Goal: Entertainment & Leisure: Consume media (video, audio)

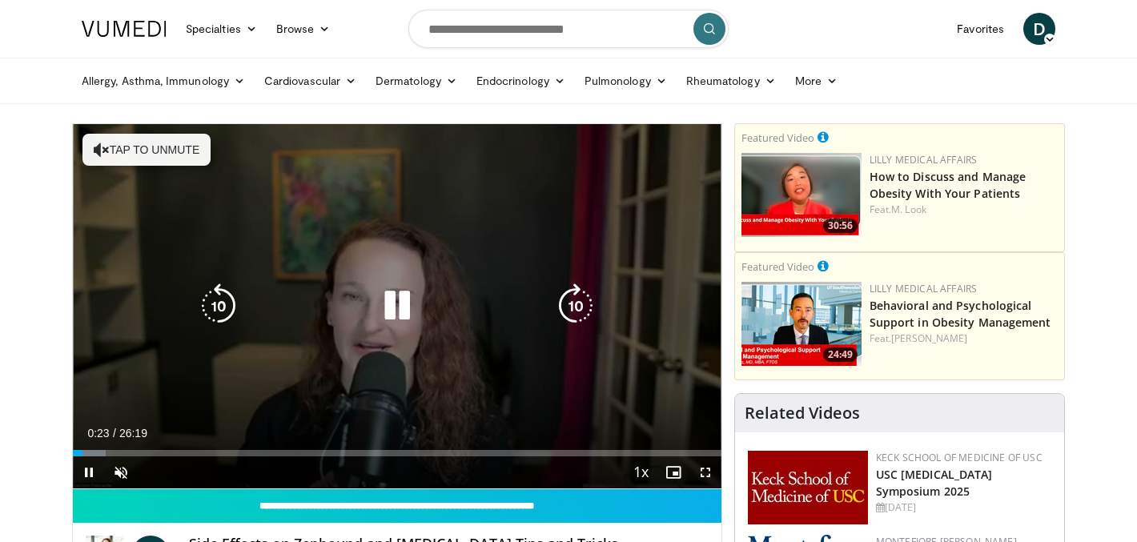
click at [154, 151] on button "Tap to unmute" at bounding box center [147, 150] width 128 height 32
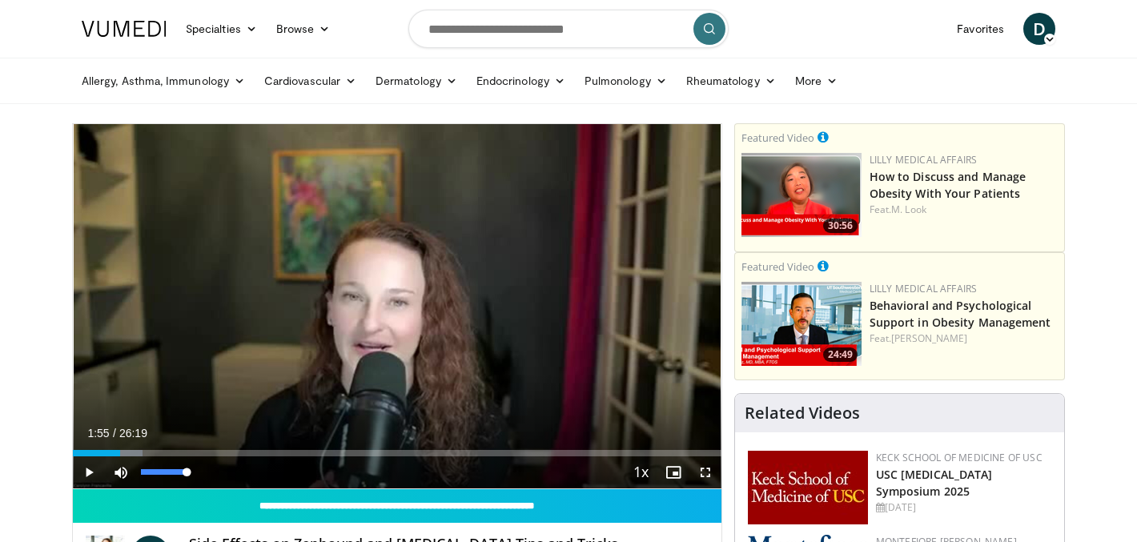
drag, startPoint x: 87, startPoint y: 456, endPoint x: 120, endPoint y: 457, distance: 33.7
click at [120, 457] on div "Current Time 1:55 / Duration 26:19 Play Skip Backward Skip Forward Mute Loaded …" at bounding box center [397, 473] width 649 height 32
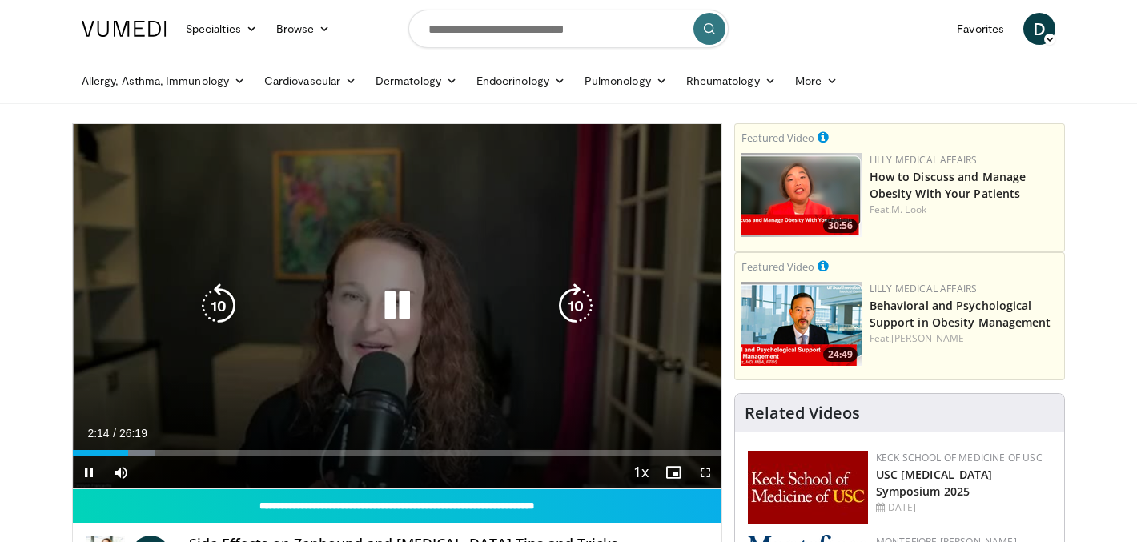
click at [392, 300] on icon "Video Player" at bounding box center [397, 306] width 45 height 45
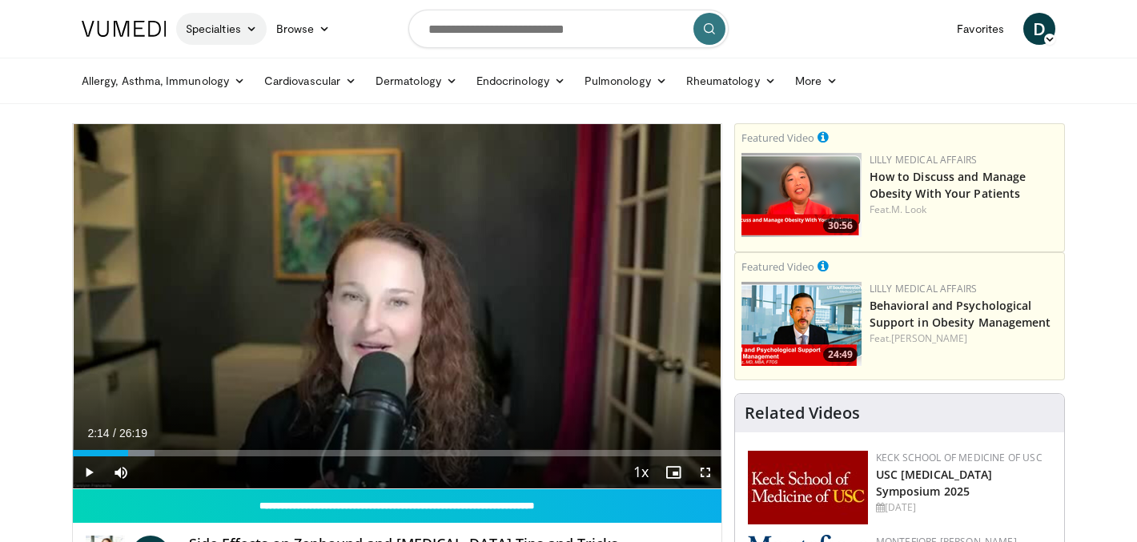
click at [192, 36] on link "Specialties" at bounding box center [221, 29] width 91 height 32
